Goal: Information Seeking & Learning: Find specific page/section

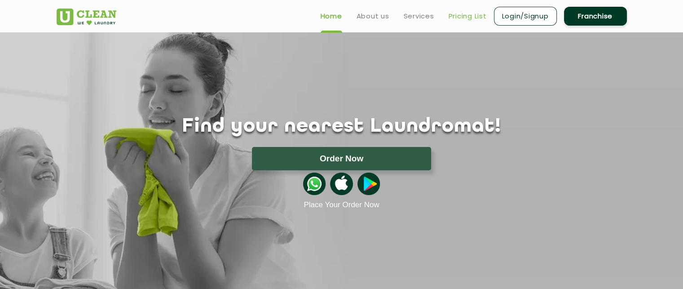
click at [458, 17] on link "Pricing List" at bounding box center [468, 16] width 38 height 11
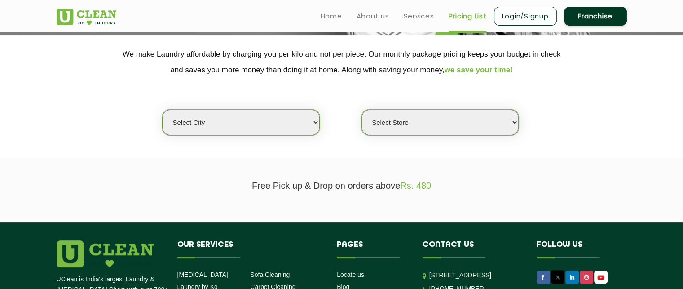
scroll to position [172, 0]
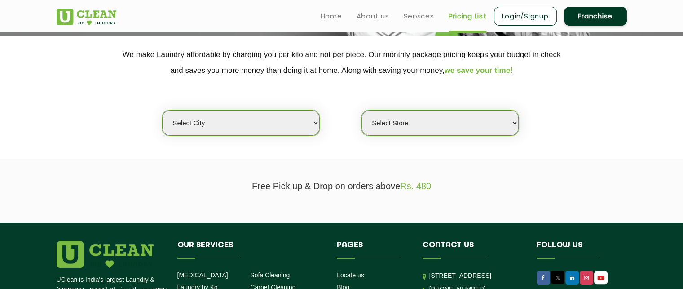
click at [314, 129] on select "Select city [GEOGRAPHIC_DATA] [GEOGRAPHIC_DATA] [GEOGRAPHIC_DATA] [GEOGRAPHIC_D…" at bounding box center [240, 123] width 157 height 26
select select "50"
click at [162, 110] on select "Select city [GEOGRAPHIC_DATA] [GEOGRAPHIC_DATA] [GEOGRAPHIC_DATA] [GEOGRAPHIC_D…" at bounding box center [240, 123] width 157 height 26
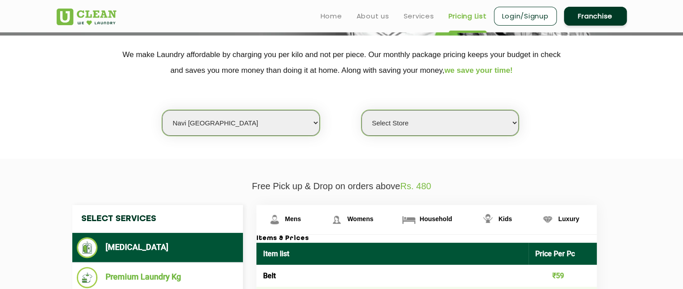
click at [463, 133] on select "Select Store [GEOGRAPHIC_DATA] Sector 8 UClean Sector 44 Seawoods [GEOGRAPHIC_D…" at bounding box center [440, 123] width 157 height 26
select select "603"
click at [362, 110] on select "Select Store [GEOGRAPHIC_DATA] Sector 8 UClean Sector 44 Seawoods [GEOGRAPHIC_D…" at bounding box center [440, 123] width 157 height 26
